Goal: Information Seeking & Learning: Learn about a topic

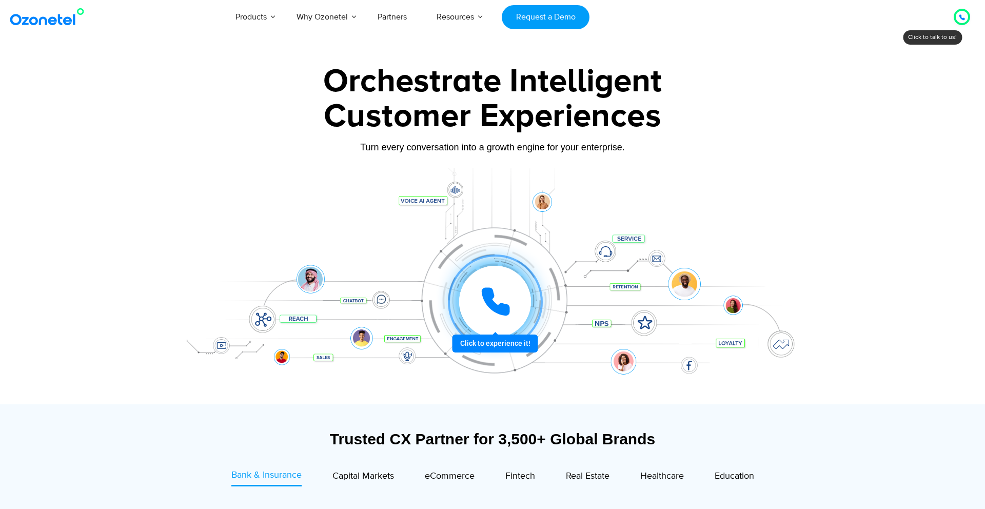
click at [219, 4] on div "Products AI & CX Voice AI Agents Agent Assist Voice of Customer Quality Audits …" at bounding box center [573, 17] width 808 height 34
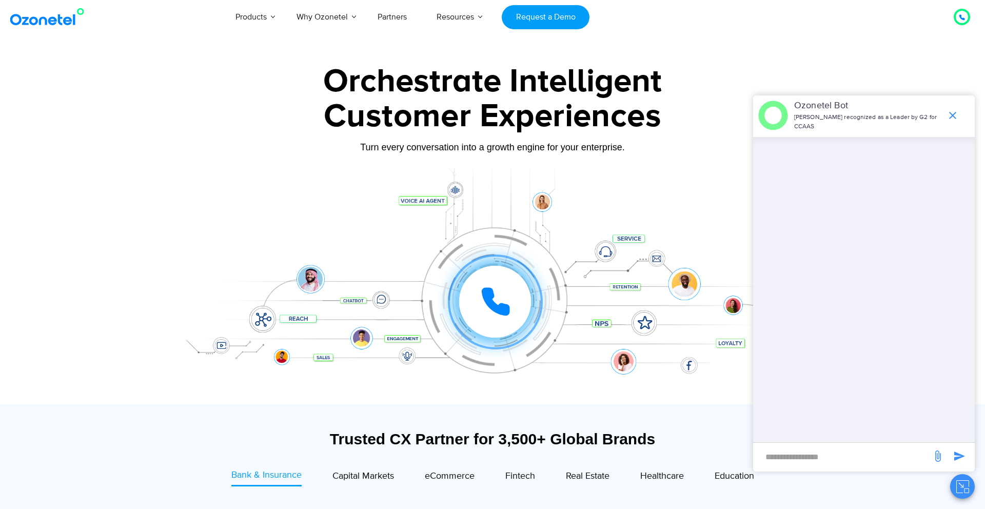
click at [915, 62] on div at bounding box center [492, 229] width 985 height 349
click at [954, 116] on icon "end chat or minimize" at bounding box center [952, 115] width 7 height 7
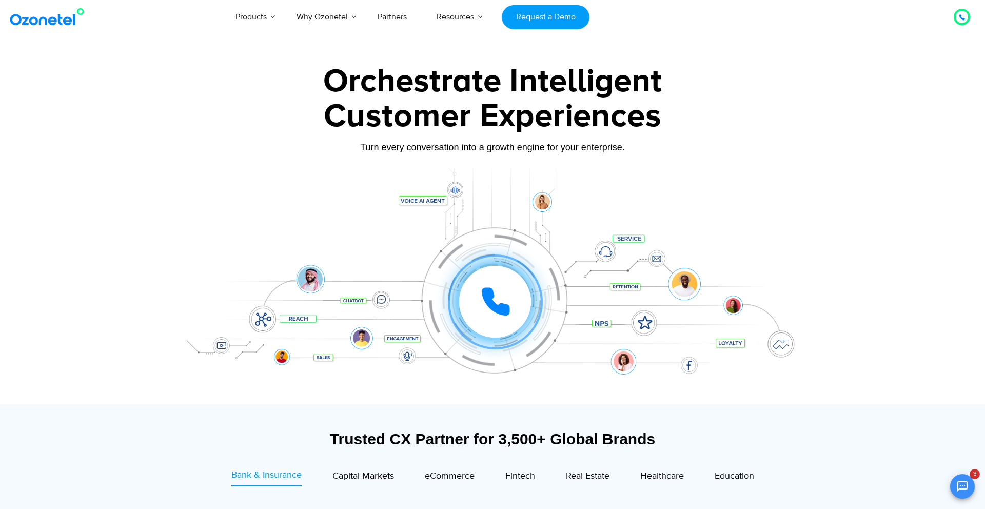
click at [918, 71] on div at bounding box center [492, 229] width 985 height 349
drag, startPoint x: 694, startPoint y: 147, endPoint x: 596, endPoint y: 163, distance: 99.7
click at [694, 147] on div "Turn every conversation into a growth engine for your enterprise." at bounding box center [492, 147] width 641 height 11
click at [794, 96] on div "Customer Experiences" at bounding box center [492, 116] width 641 height 49
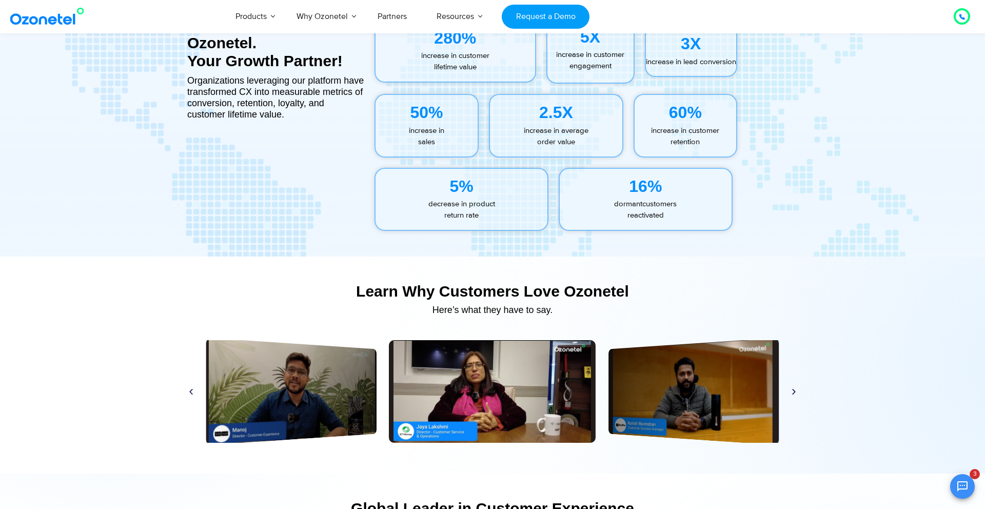
scroll to position [4645, 0]
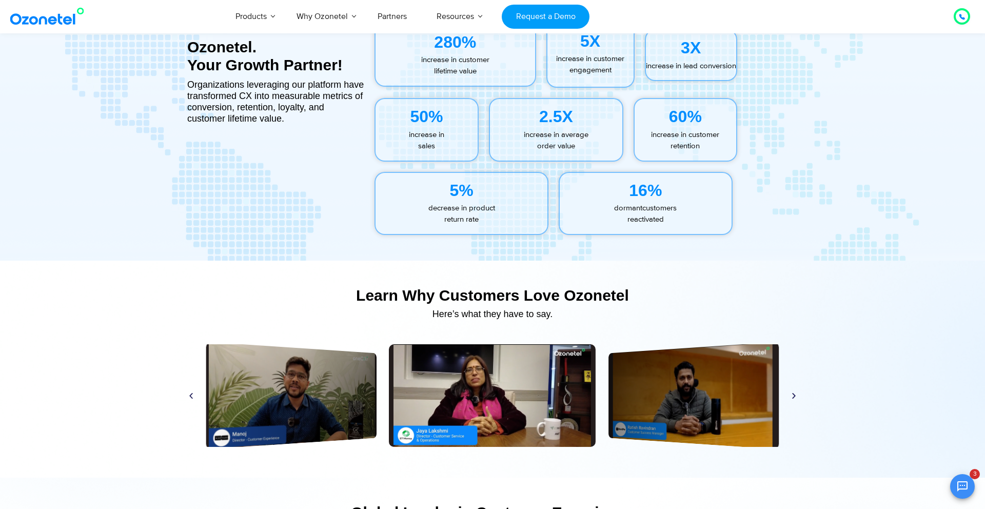
click at [538, 95] on div "2.5X increase in average order value" at bounding box center [556, 130] width 145 height 74
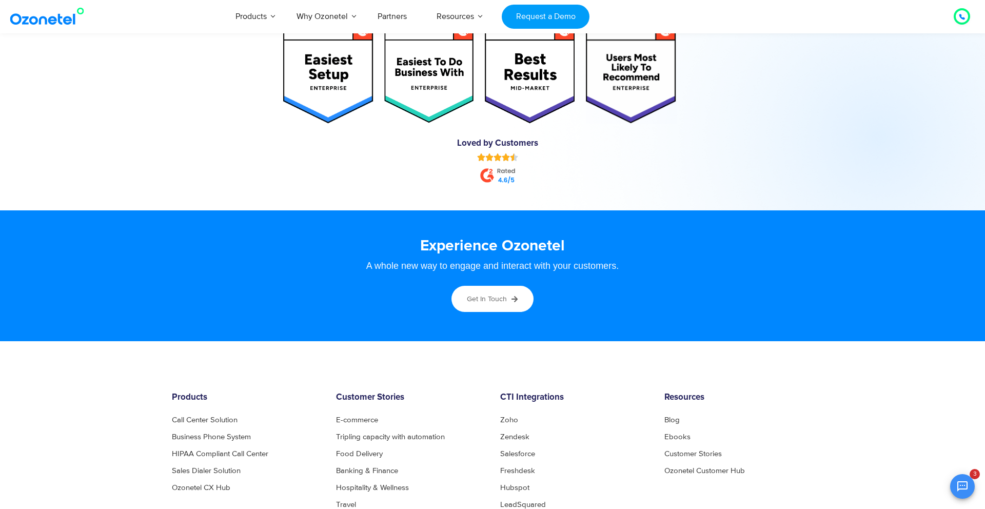
scroll to position [5039, 0]
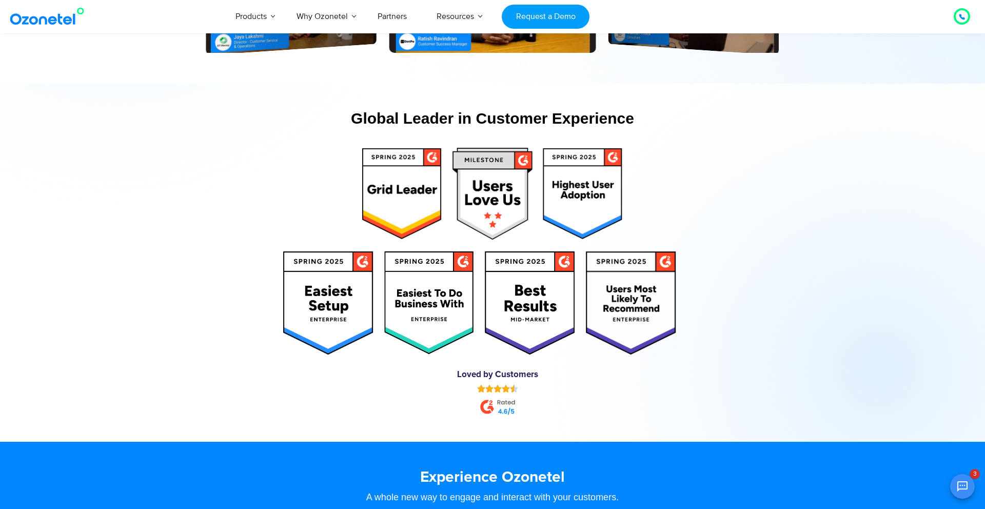
click at [538, 95] on section "Global Leader in Customer Experience Loved by Customers" at bounding box center [492, 263] width 985 height 358
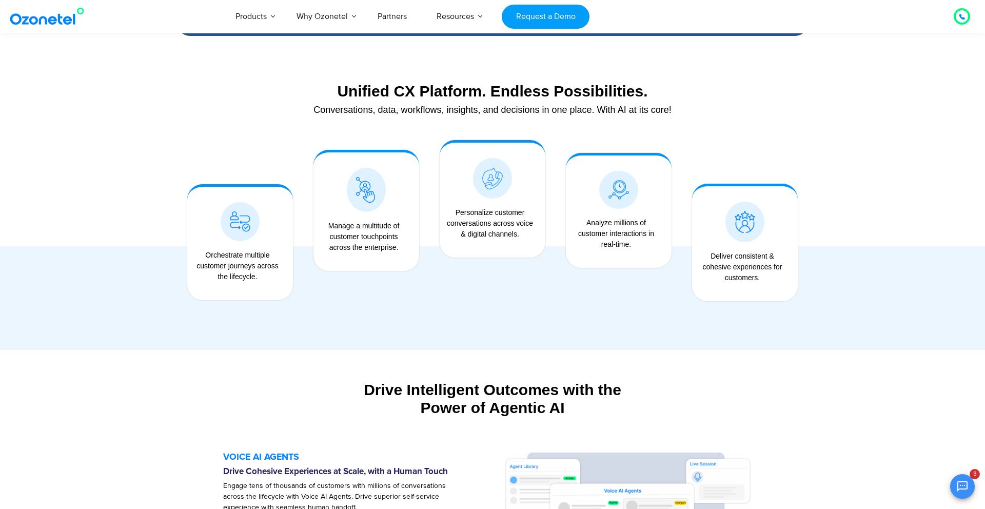
scroll to position [0, 0]
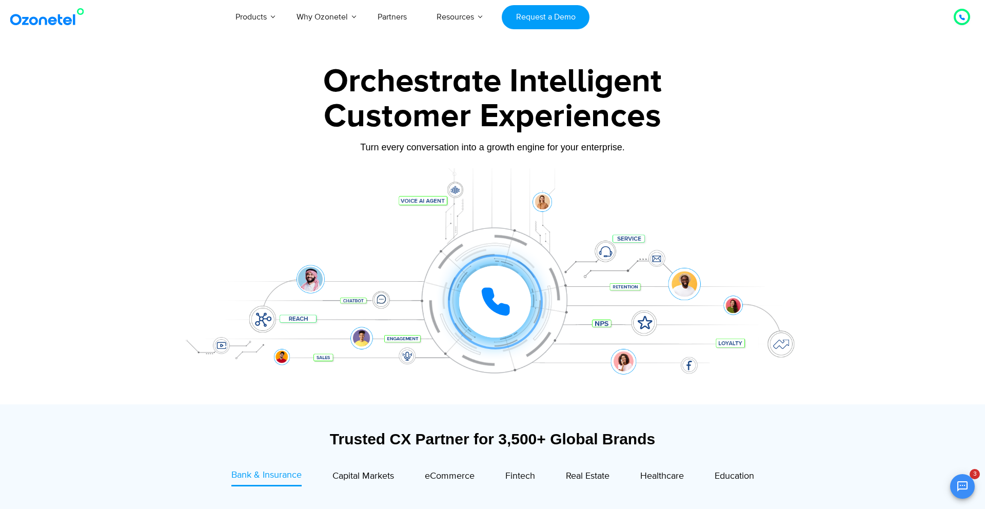
click at [538, 95] on div "Customer Experiences" at bounding box center [492, 116] width 641 height 49
click at [424, 201] on div "Click to experience it! Call in progress... 1 2 3 4 5 6 7 8 9 # 0" at bounding box center [492, 281] width 641 height 174
click at [669, 172] on div at bounding box center [492, 286] width 641 height 236
click at [393, 189] on div at bounding box center [492, 286] width 641 height 236
drag, startPoint x: 665, startPoint y: 178, endPoint x: 471, endPoint y: 258, distance: 210.3
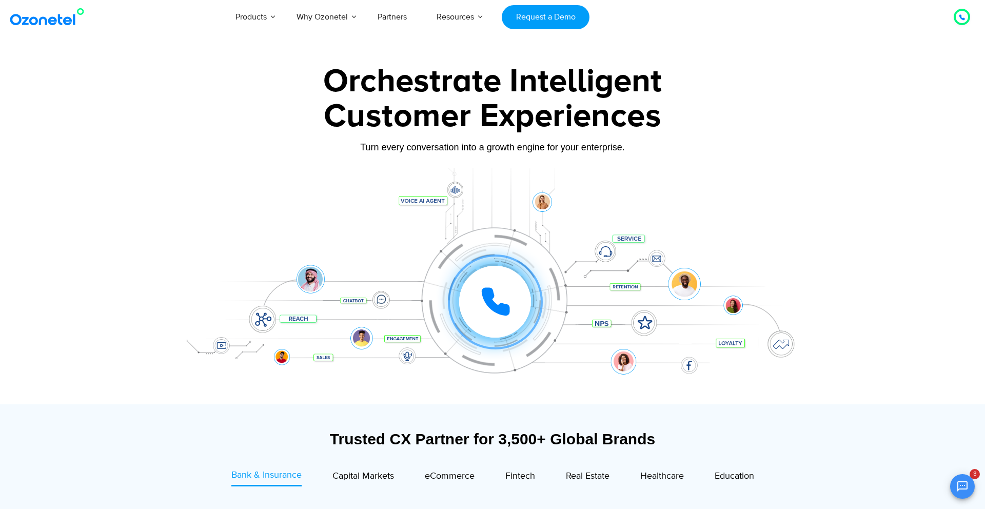
click at [665, 179] on div at bounding box center [492, 286] width 641 height 236
click at [438, 197] on div "Click to experience it! Call in progress... 1 2 3 4 5 6 7 8 9 # 0" at bounding box center [492, 281] width 641 height 174
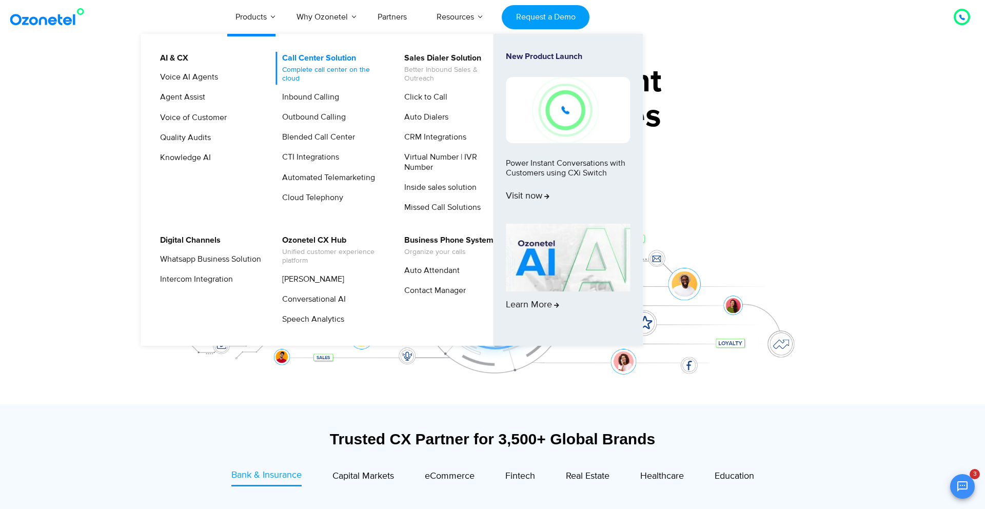
click at [346, 71] on span "Complete call center on the cloud" at bounding box center [332, 74] width 101 height 17
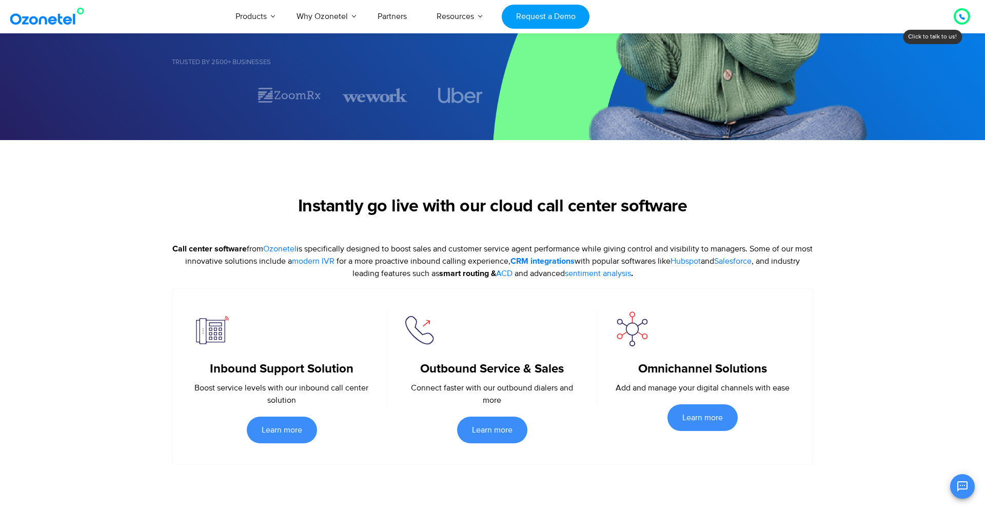
scroll to position [285, 0]
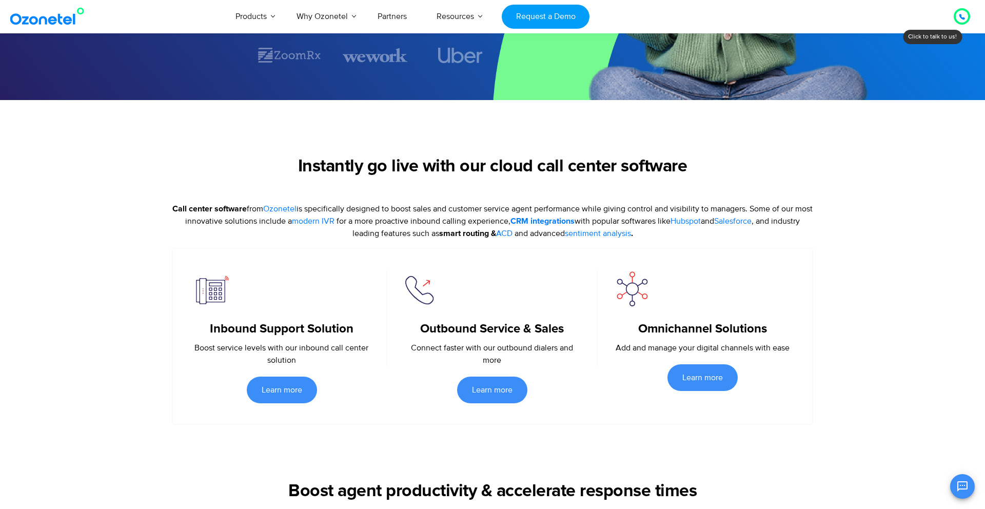
click at [530, 107] on section "Instantly go live with our cloud call center software Call center software from…" at bounding box center [492, 262] width 985 height 325
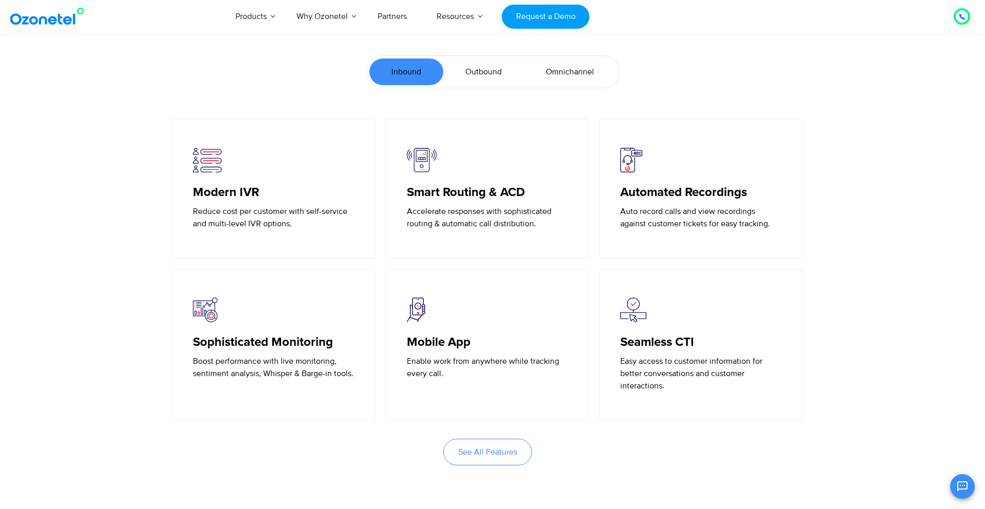
scroll to position [2260, 0]
click at [490, 77] on span "Outbound" at bounding box center [483, 72] width 36 height 12
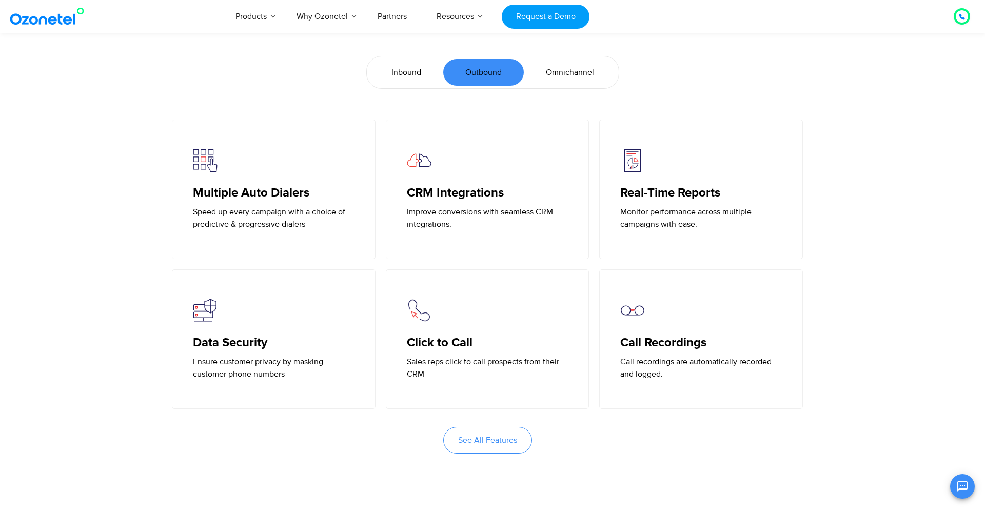
click at [551, 77] on span "Omnichannel" at bounding box center [570, 72] width 48 height 12
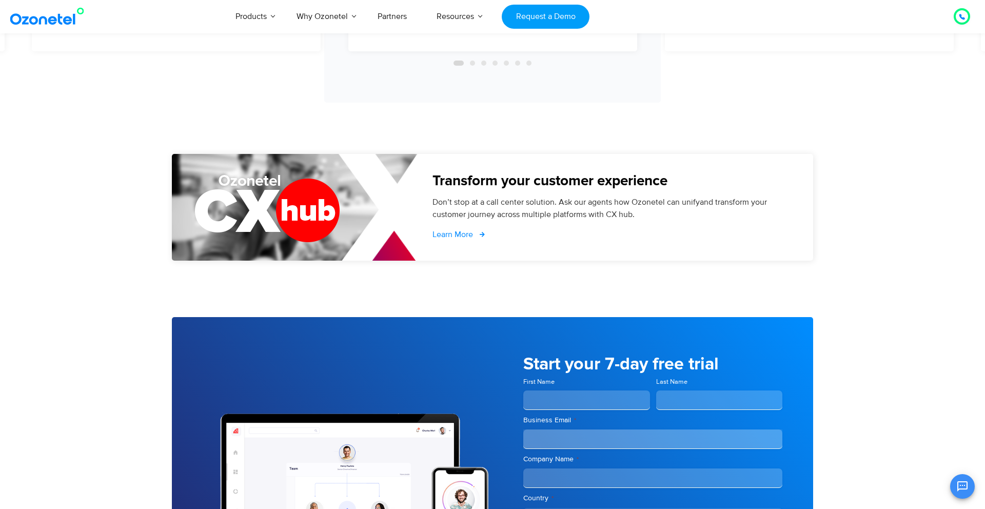
scroll to position [3409, 0]
click at [463, 231] on span "Learn More" at bounding box center [453, 234] width 41 height 8
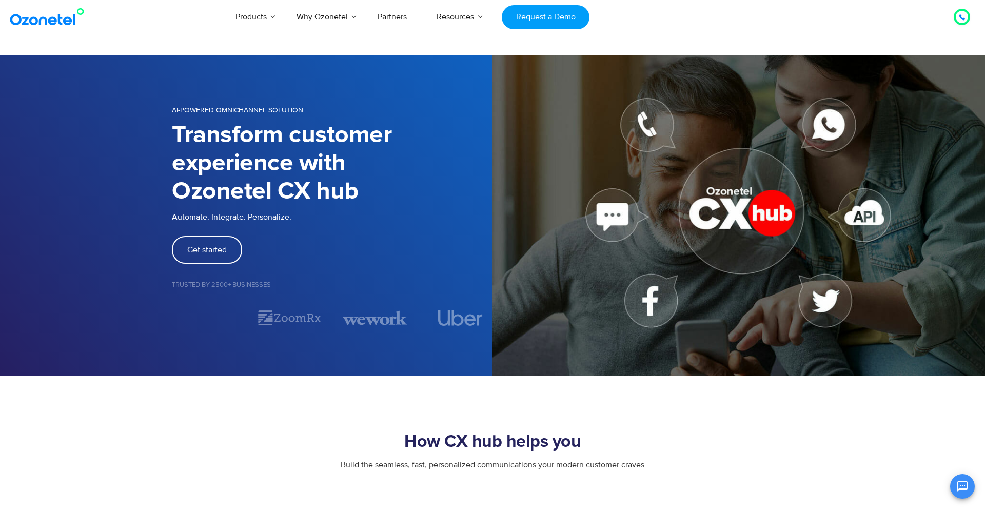
scroll to position [41, 0]
click at [463, 102] on div "AI-POWERED OMNICHANNEL SOLUTION Transform customer experience with Ozonetel CX …" at bounding box center [492, 215] width 657 height 249
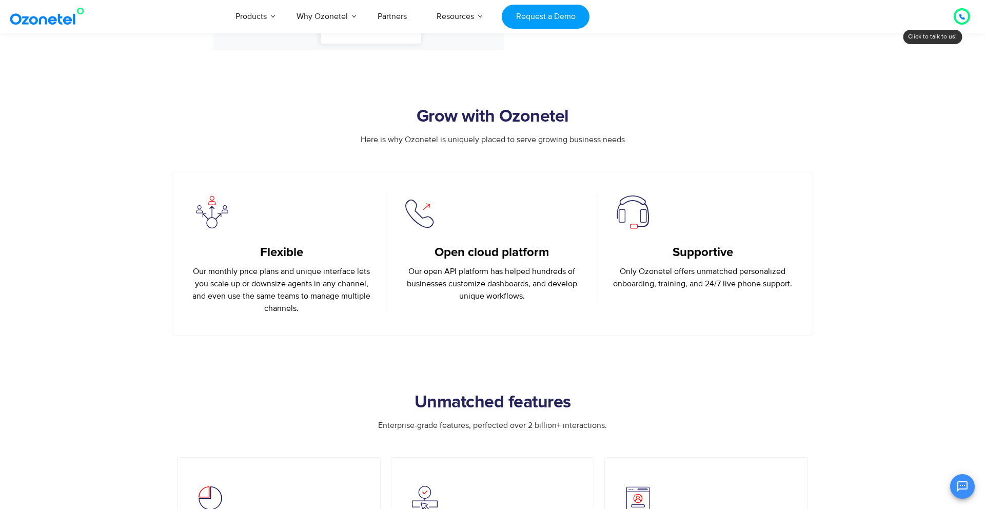
scroll to position [1710, 0]
